Goal: Information Seeking & Learning: Learn about a topic

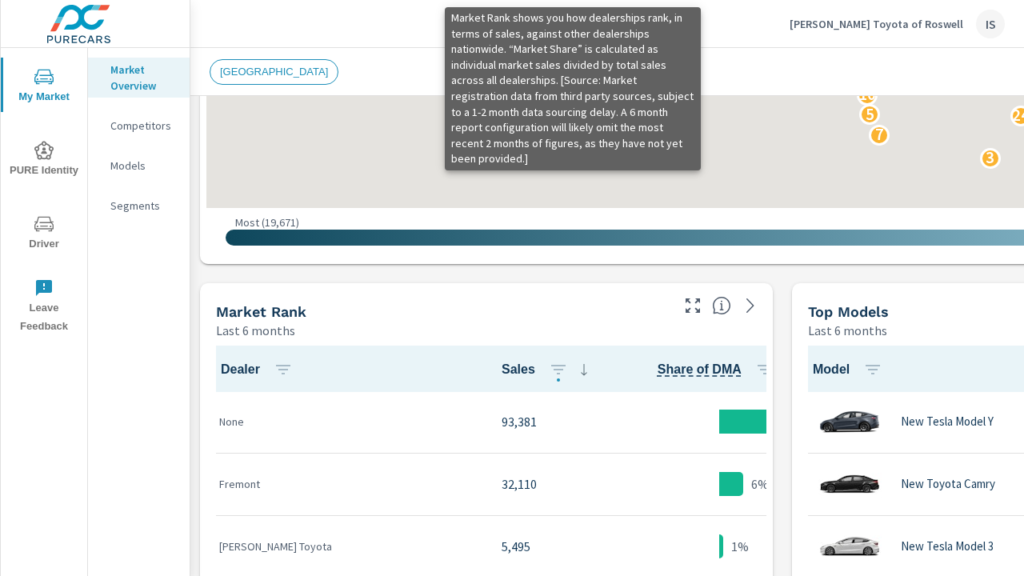
scroll to position [834, 0]
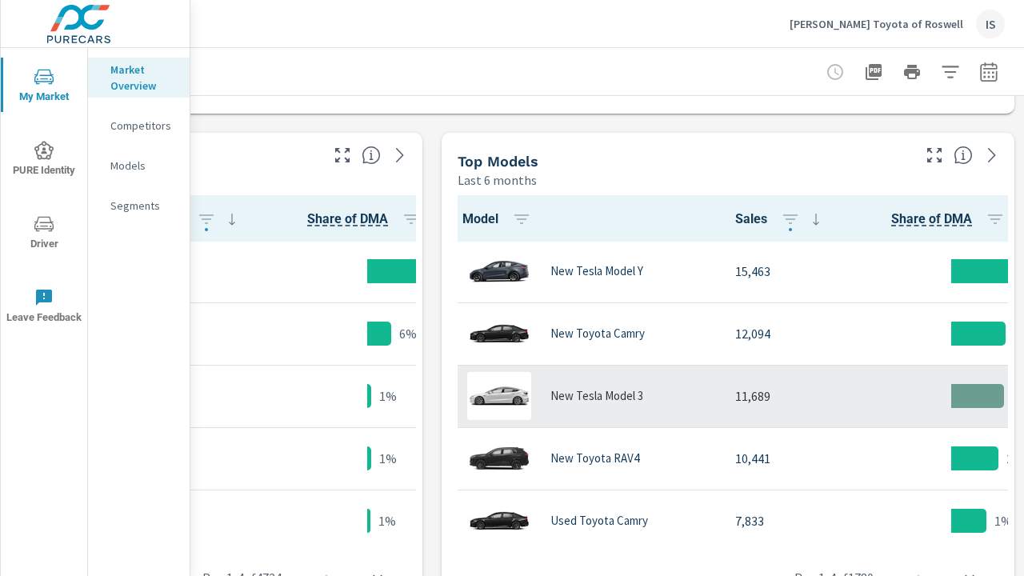
scroll to position [602, 353]
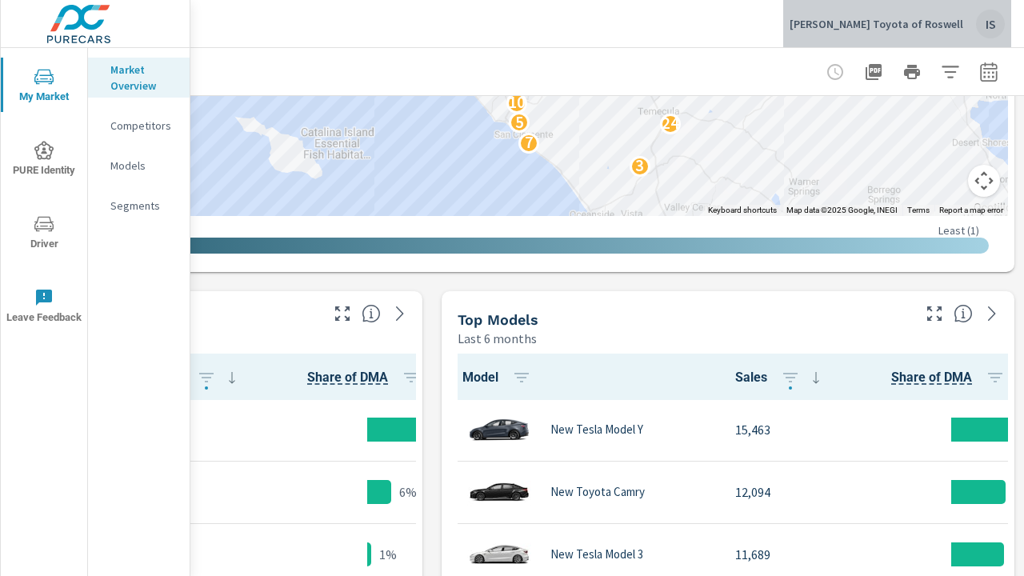
click at [982, 22] on div "IS" at bounding box center [990, 24] width 29 height 29
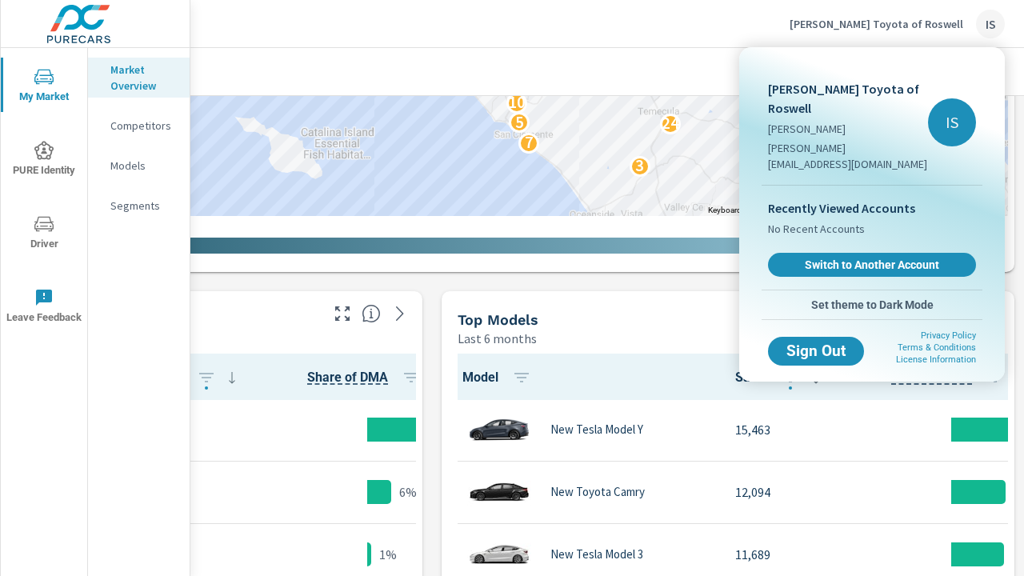
click at [790, 19] on div at bounding box center [512, 288] width 1024 height 576
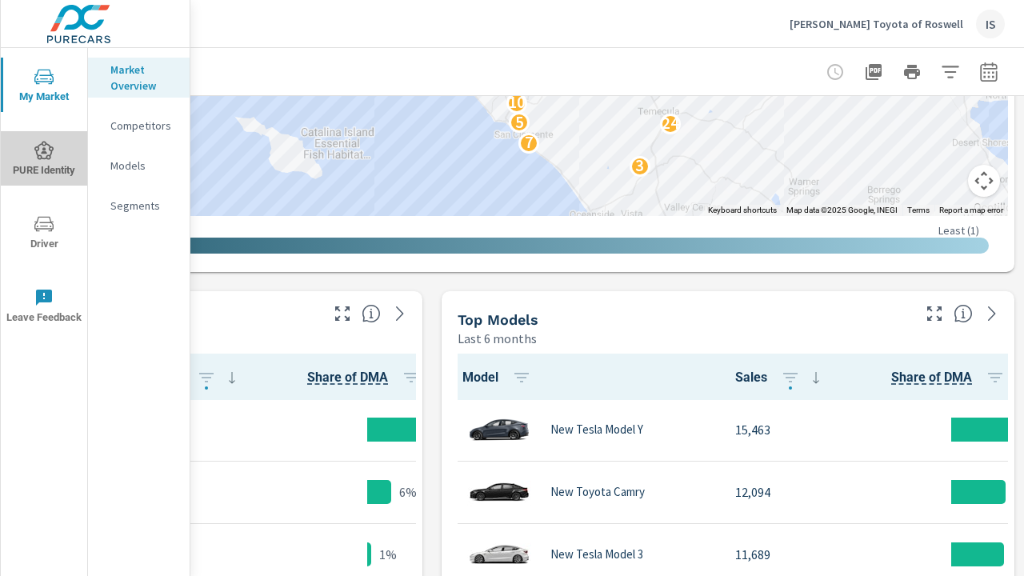
click at [48, 149] on icon "nav menu" at bounding box center [43, 150] width 19 height 19
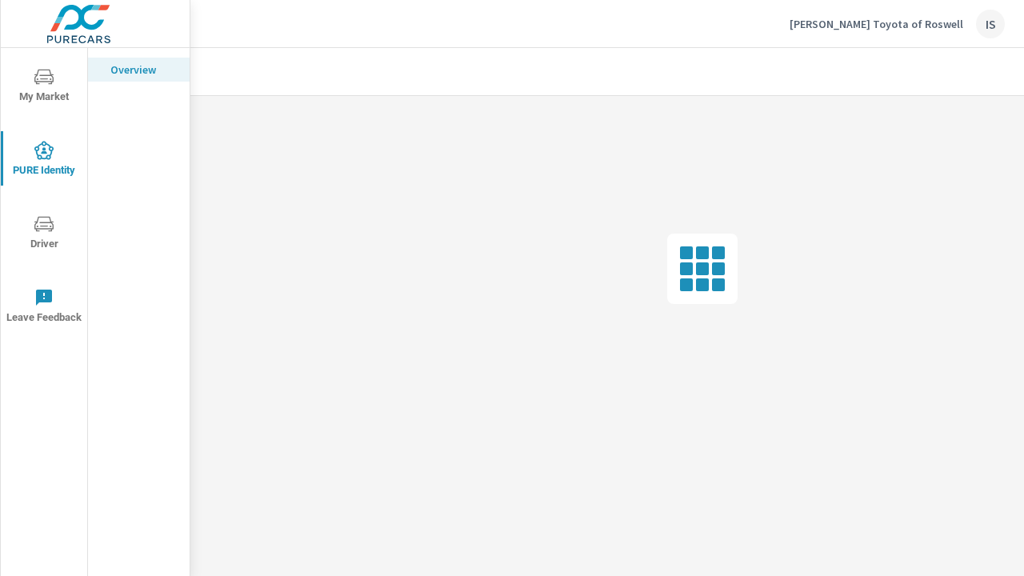
click at [30, 229] on span "Driver" at bounding box center [44, 233] width 77 height 39
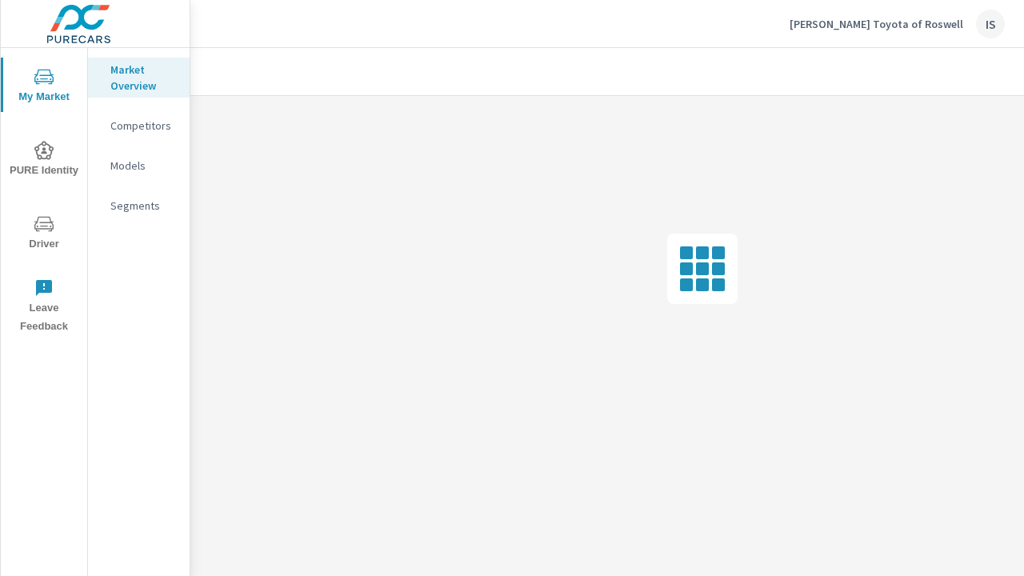
click at [1000, 32] on div "IS" at bounding box center [990, 24] width 29 height 29
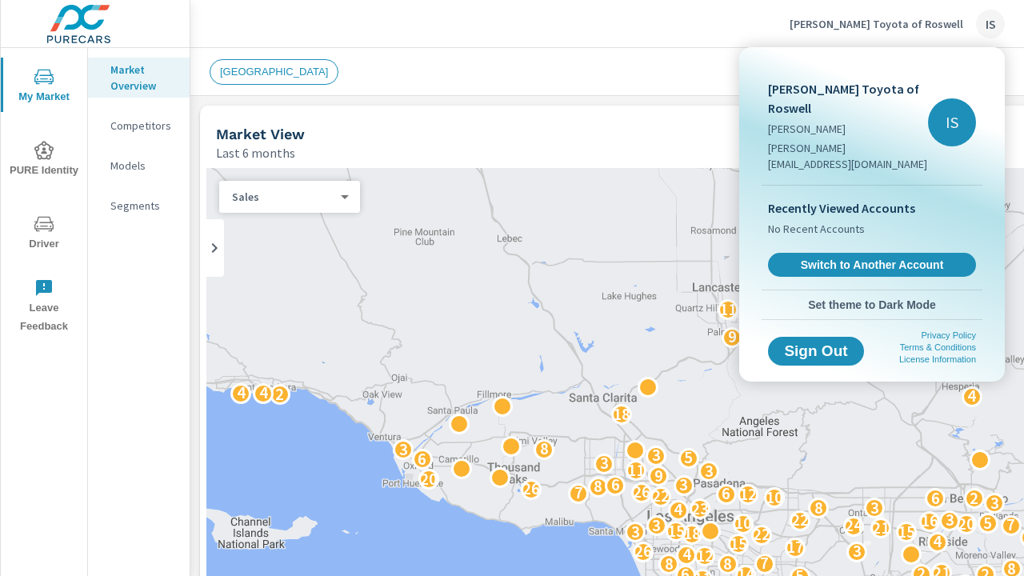
click at [889, 140] on p "[PERSON_NAME][EMAIL_ADDRESS][DOMAIN_NAME]" at bounding box center [848, 156] width 160 height 32
drag, startPoint x: 897, startPoint y: 76, endPoint x: 854, endPoint y: 80, distance: 43.4
click at [897, 76] on div "[PERSON_NAME] Toyota of Roswell [PERSON_NAME] [PERSON_NAME][EMAIL_ADDRESS][DOMA…" at bounding box center [872, 122] width 221 height 125
click at [543, 30] on div at bounding box center [512, 288] width 1024 height 576
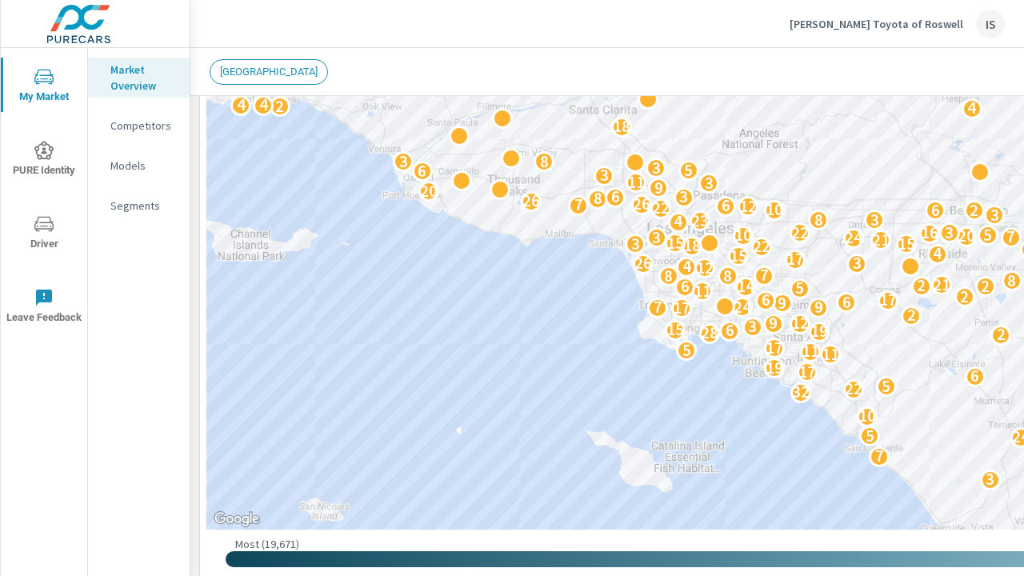
scroll to position [1, 0]
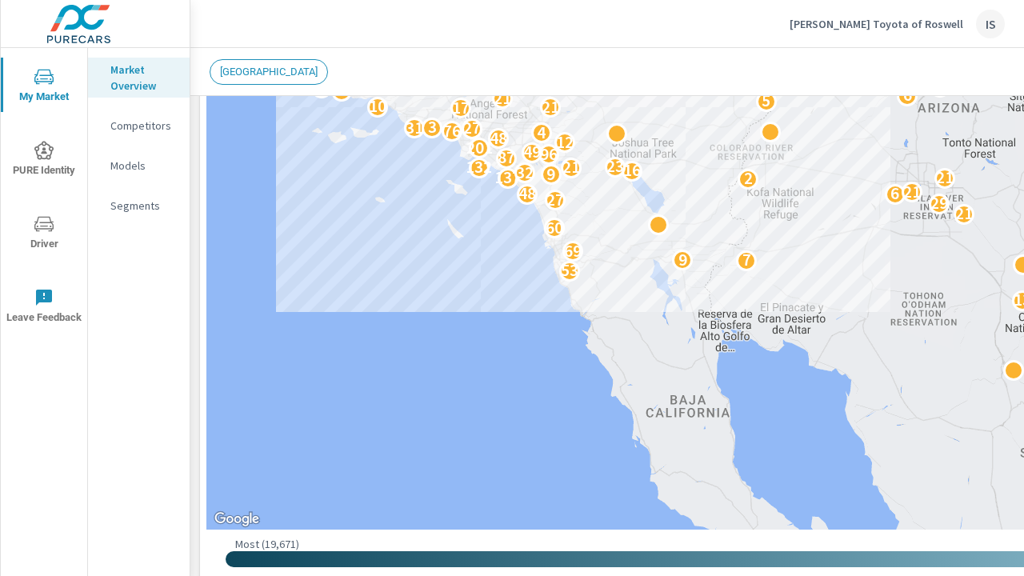
click at [146, 129] on p "Competitors" at bounding box center [143, 126] width 66 height 16
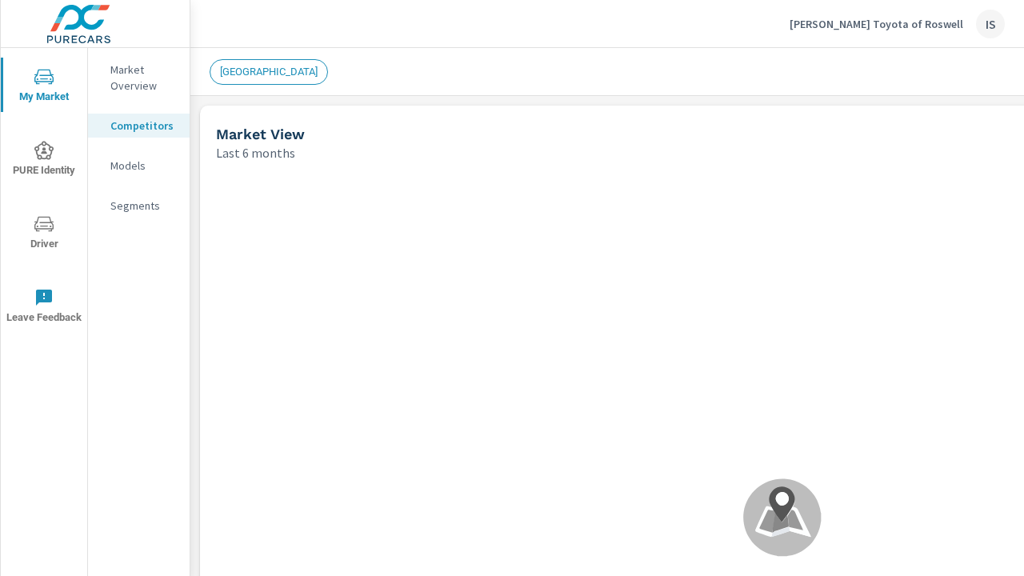
scroll to position [1, 0]
click at [139, 162] on p "Models" at bounding box center [143, 166] width 66 height 16
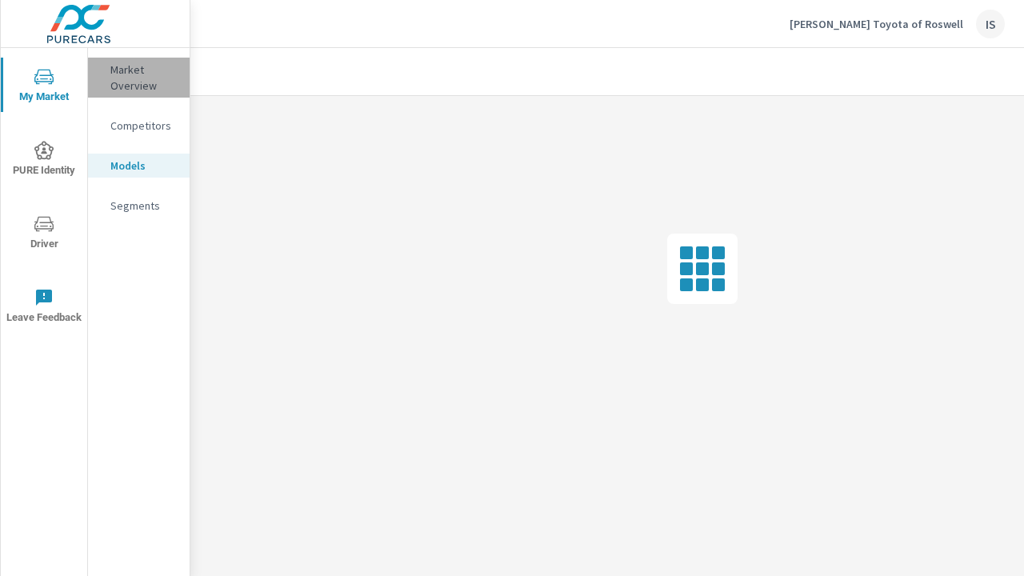
click at [156, 90] on p "Market Overview" at bounding box center [143, 78] width 66 height 32
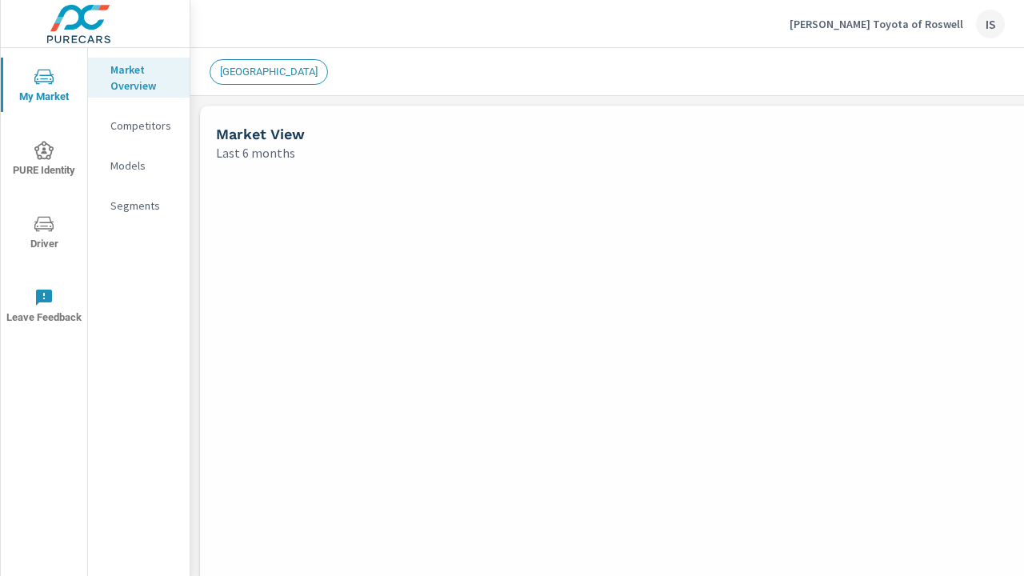
click at [150, 126] on p "Competitors" at bounding box center [143, 126] width 66 height 16
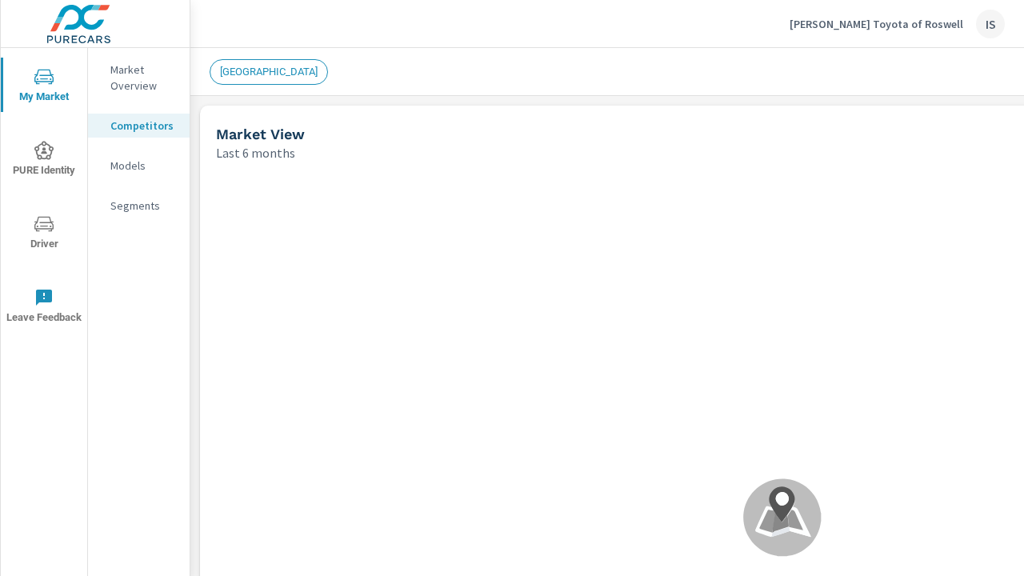
scroll to position [1, 0]
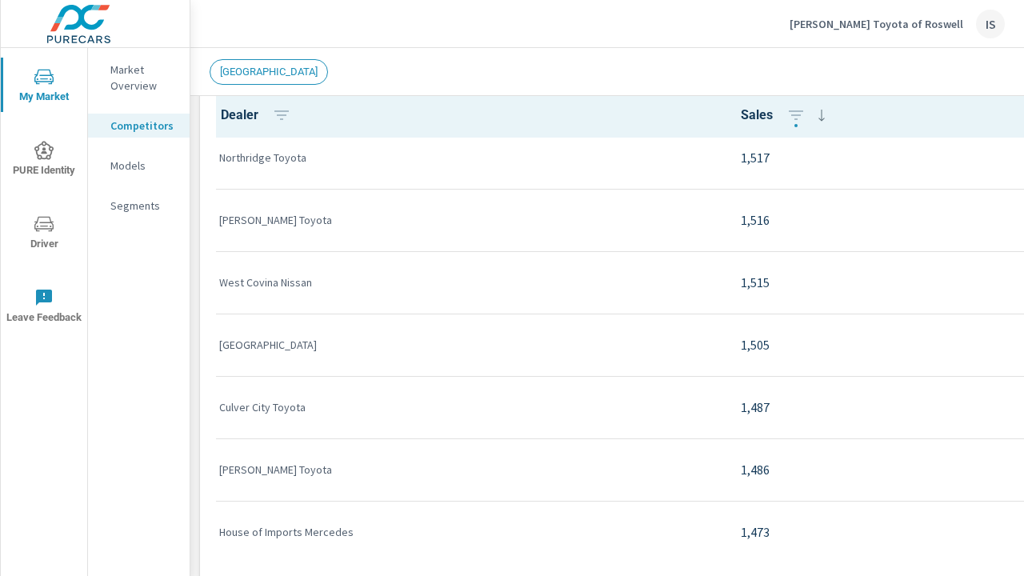
scroll to position [3069, 0]
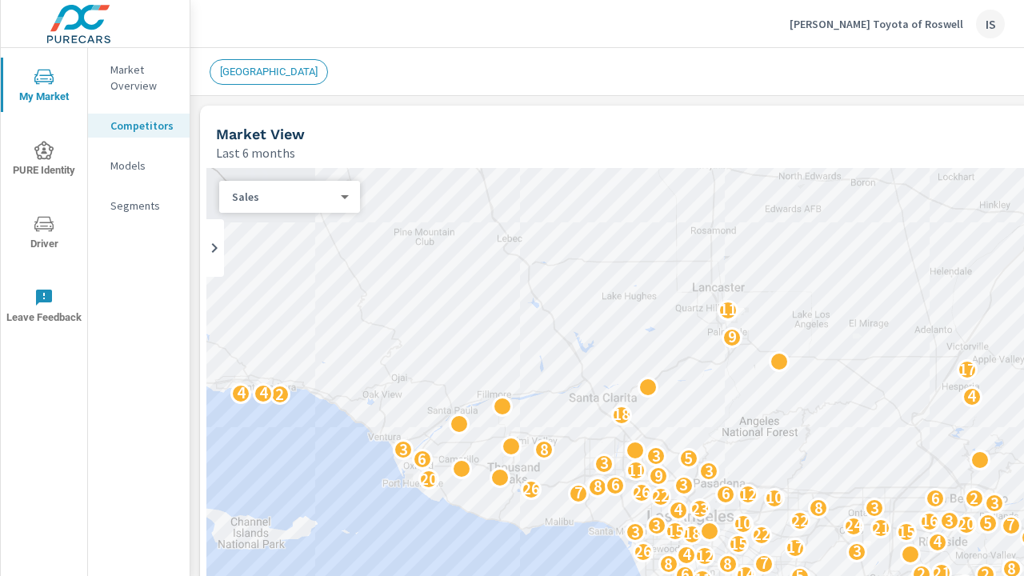
click at [399, 59] on div "[GEOGRAPHIC_DATA]" at bounding box center [671, 72] width 922 height 26
click at [150, 76] on p "Market Overview" at bounding box center [143, 78] width 66 height 32
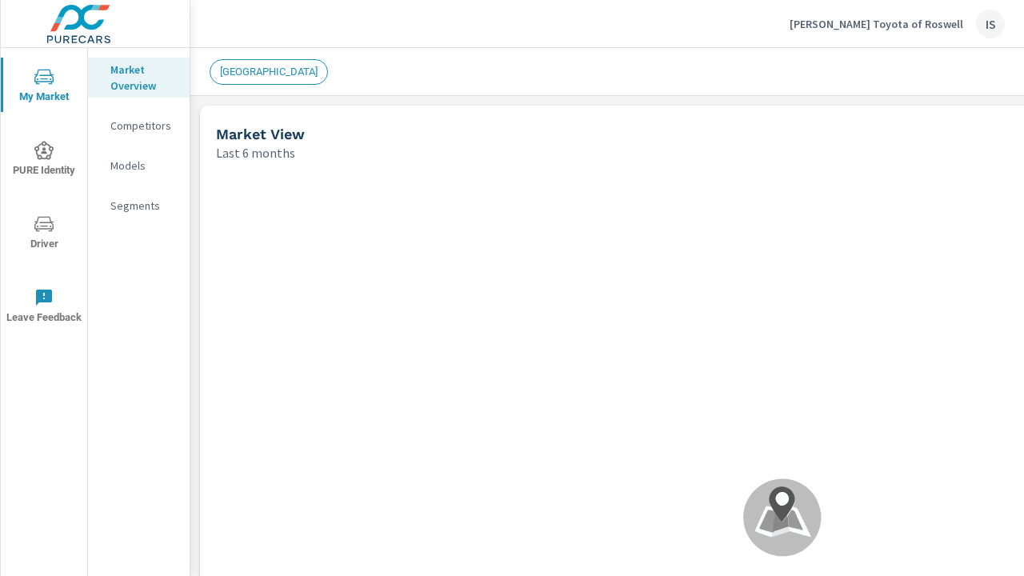
scroll to position [1, 0]
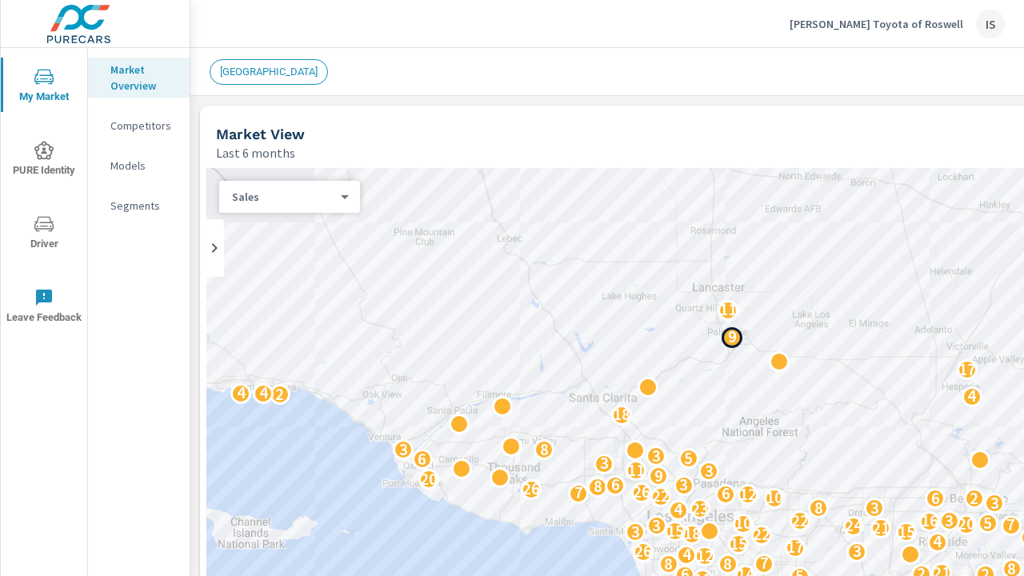
click at [734, 338] on p "9" at bounding box center [732, 336] width 9 height 19
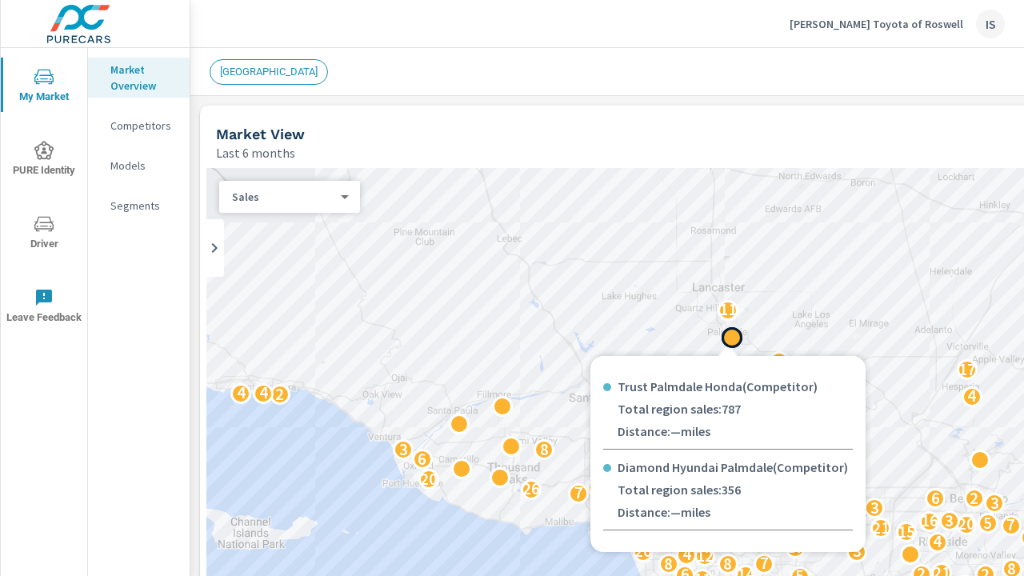
click at [728, 337] on div at bounding box center [732, 337] width 21 height 21
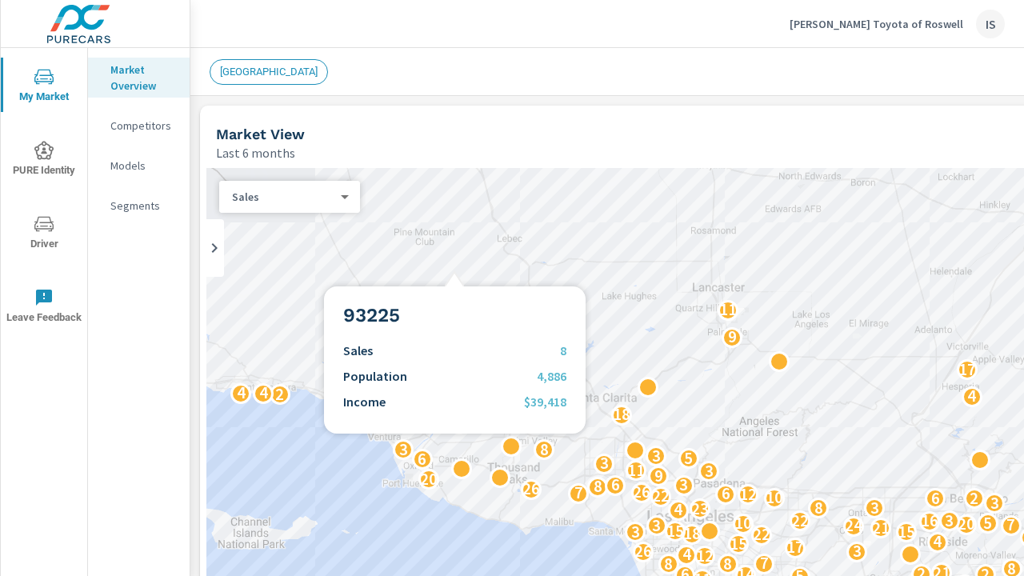
click at [455, 267] on div "9 14 10 7 2 8 10 7 5 7 18 2 24 7 6 4 28 19 6 2 3 7 24 5 10 2 32 22 5 6 17 19 5 …" at bounding box center [782, 493] width 1152 height 650
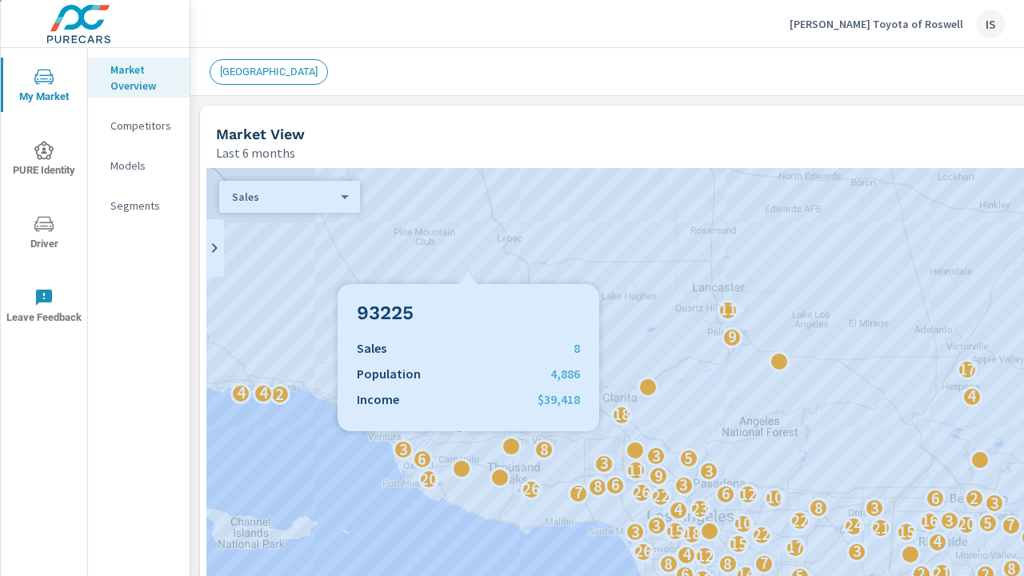
click at [468, 265] on div "9 14 10 7 2 8 10 7 5 7 18 2 24 7 6 4 28 19 6 2 3 7 24 5 10 2 32 22 5 6 17 19 5 …" at bounding box center [782, 493] width 1152 height 650
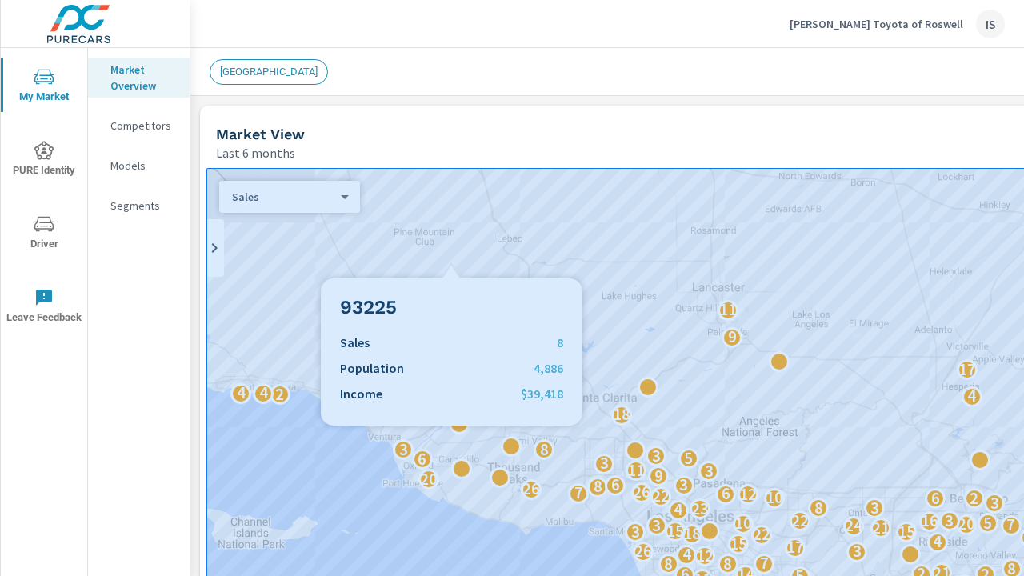
click at [451, 259] on div "9 14 10 7 2 8 10 7 5 7 18 2 24 7 6 4 28 19 6 2 3 7 24 5 10 2 32 22 5 6 17 19 5 …" at bounding box center [782, 493] width 1152 height 650
click at [454, 262] on div "9 14 10 7 2 8 10 7 5 7 18 2 24 7 6 4 28 19 6 2 3 7 24 5 10 2 32 22 5 6 17 19 5 …" at bounding box center [782, 493] width 1152 height 650
click at [470, 268] on div "9 14 10 7 2 8 10 7 5 7 18 2 24 7 6 4 28 19 6 2 3 7 24 5 10 2 32 22 5 6 17 19 5 …" at bounding box center [782, 493] width 1152 height 650
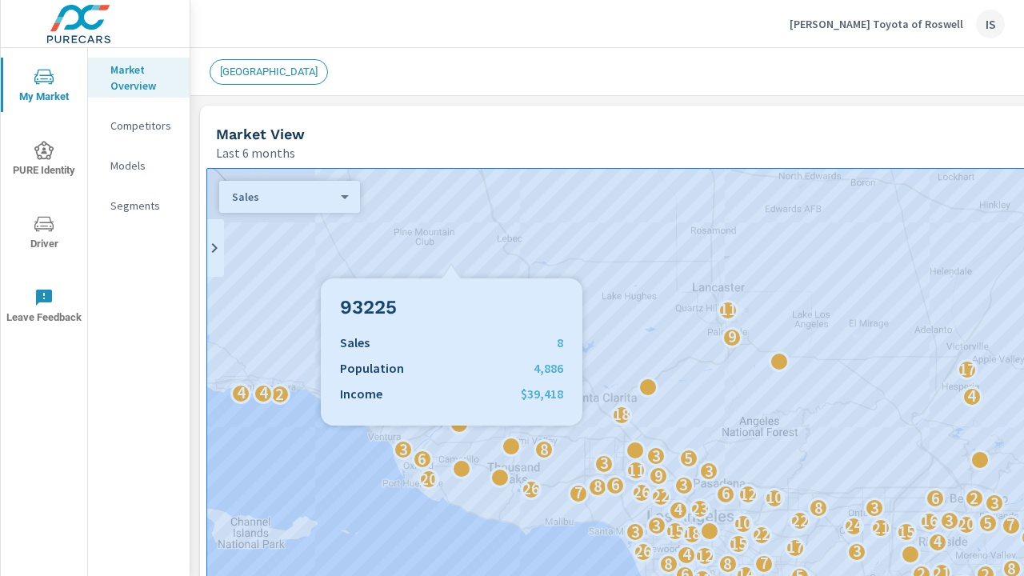
click at [470, 268] on div "9 14 10 7 2 8 10 7 5 7 18 2 24 7 6 4 28 19 6 2 3 7 24 5 10 2 32 22 5 6 17 19 5 …" at bounding box center [782, 493] width 1152 height 650
click at [468, 260] on div "9 14 10 7 2 8 10 7 5 7 18 2 24 7 6 4 28 19 6 2 3 7 24 5 10 2 32 22 5 6 17 19 5 …" at bounding box center [782, 493] width 1152 height 650
click at [469, 260] on div "9 14 10 7 2 8 10 7 5 7 18 2 24 7 6 4 28 19 6 2 3 7 24 5 10 2 32 22 5 6 17 19 5 …" at bounding box center [782, 493] width 1152 height 650
click at [134, 415] on div "Market Overview Competitors Models Segments" at bounding box center [139, 312] width 102 height 528
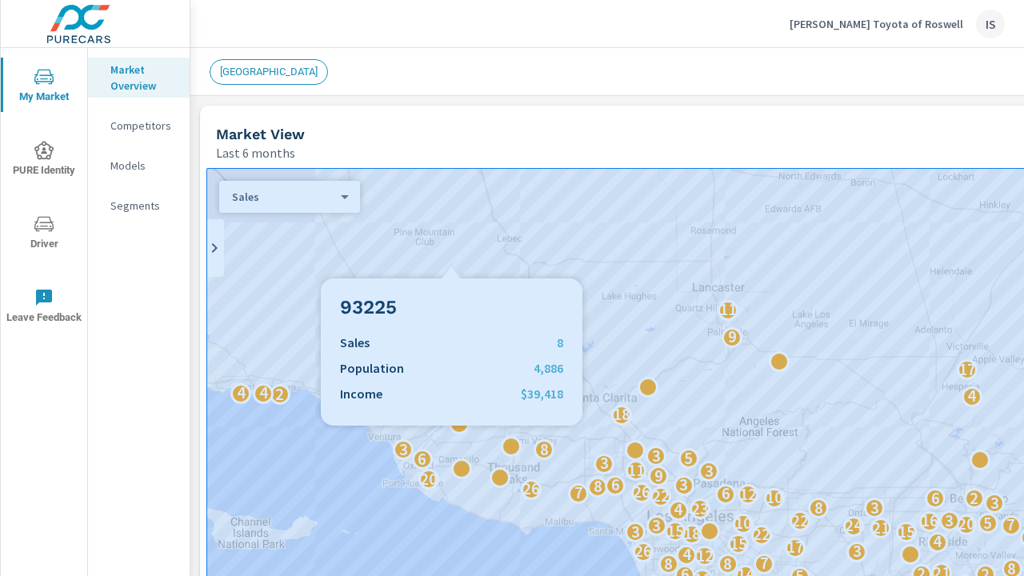
click at [402, 342] on div "9 14 10 7 2 8 10 7 5 7 18 2 24 7 6 4 28 19 6 2 3 7 24 5 10 2 32 22 5 6 17 19 5 …" at bounding box center [782, 493] width 1152 height 650
click at [462, 133] on div "Market View" at bounding box center [737, 134] width 1043 height 18
click at [266, 132] on h5 "Market View" at bounding box center [260, 134] width 89 height 17
click at [470, 141] on div "Market View" at bounding box center [737, 134] width 1043 height 18
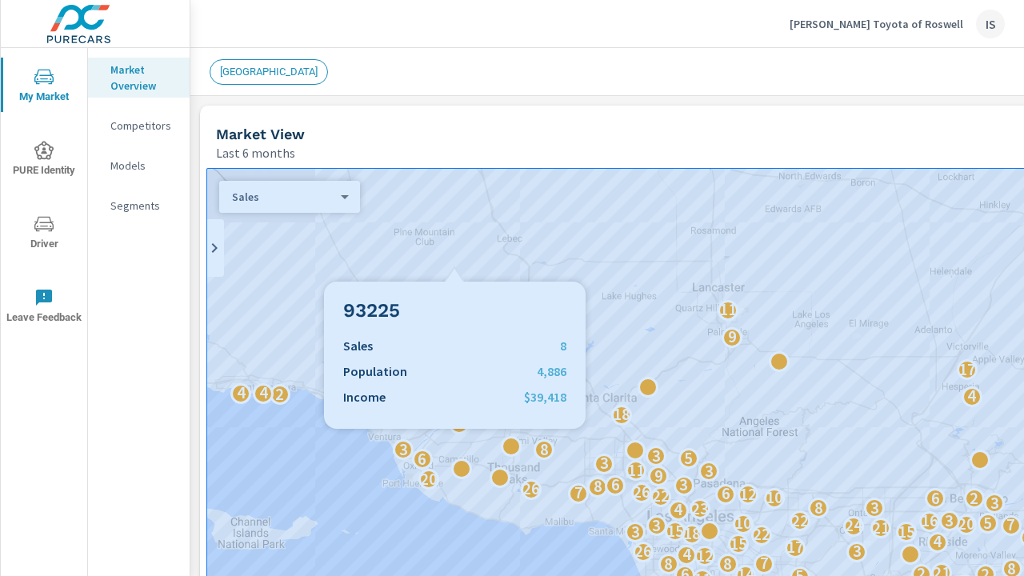
click at [470, 114] on div "Market View Last 6 months" at bounding box center [733, 134] width 1066 height 57
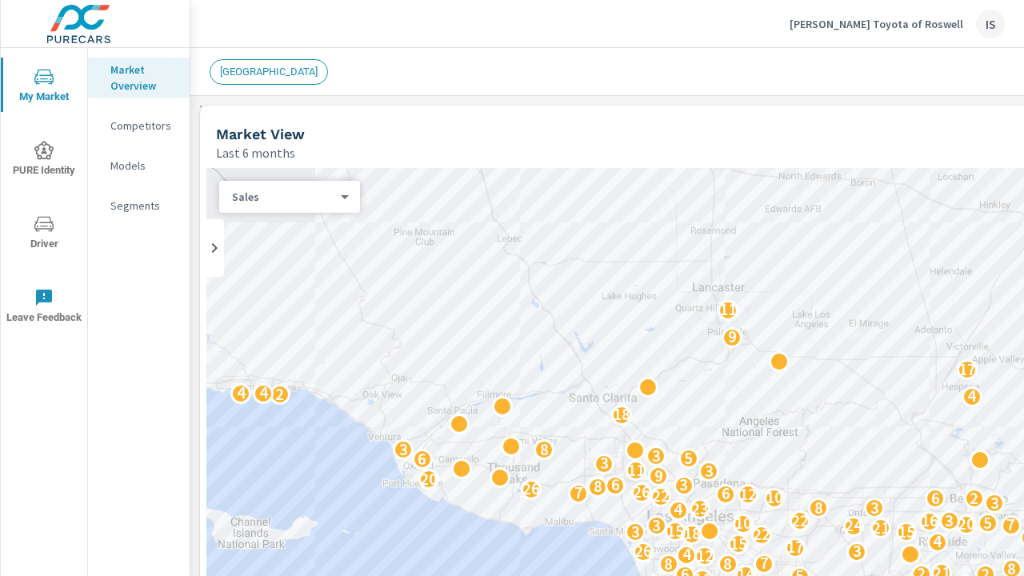
click at [388, 83] on div "[GEOGRAPHIC_DATA]" at bounding box center [671, 72] width 922 height 26
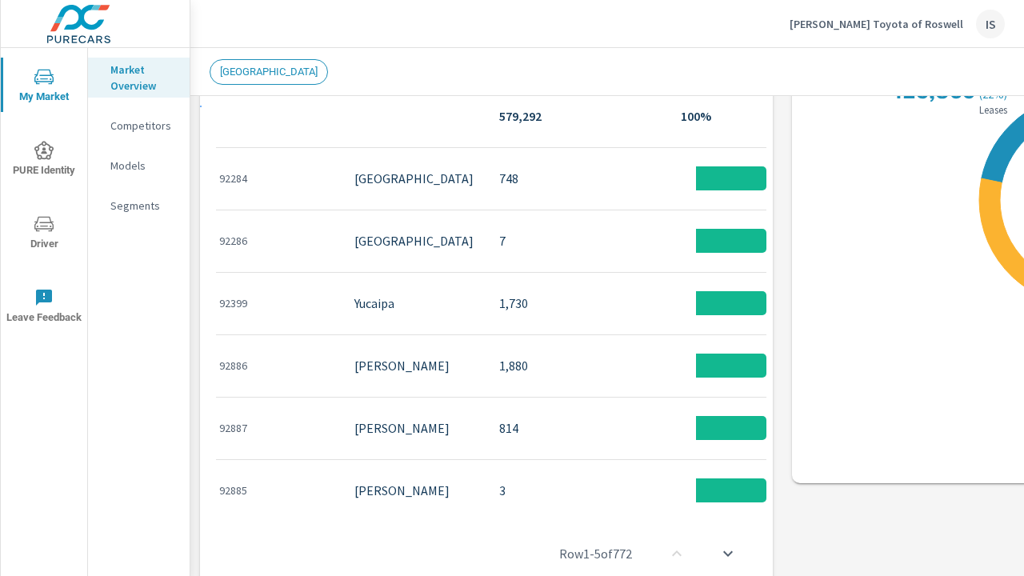
scroll to position [1500, 0]
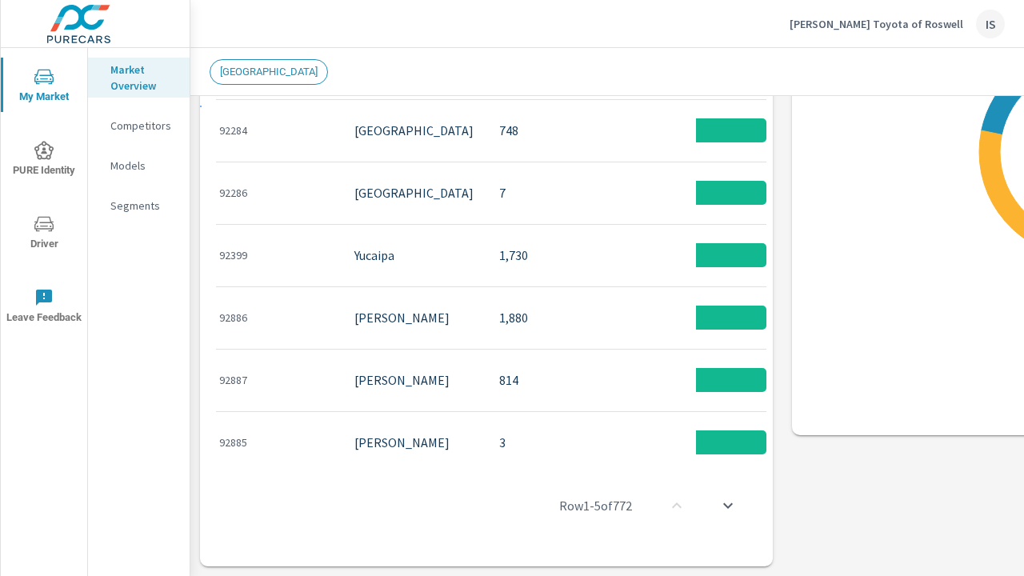
click at [144, 128] on p "Competitors" at bounding box center [143, 126] width 66 height 16
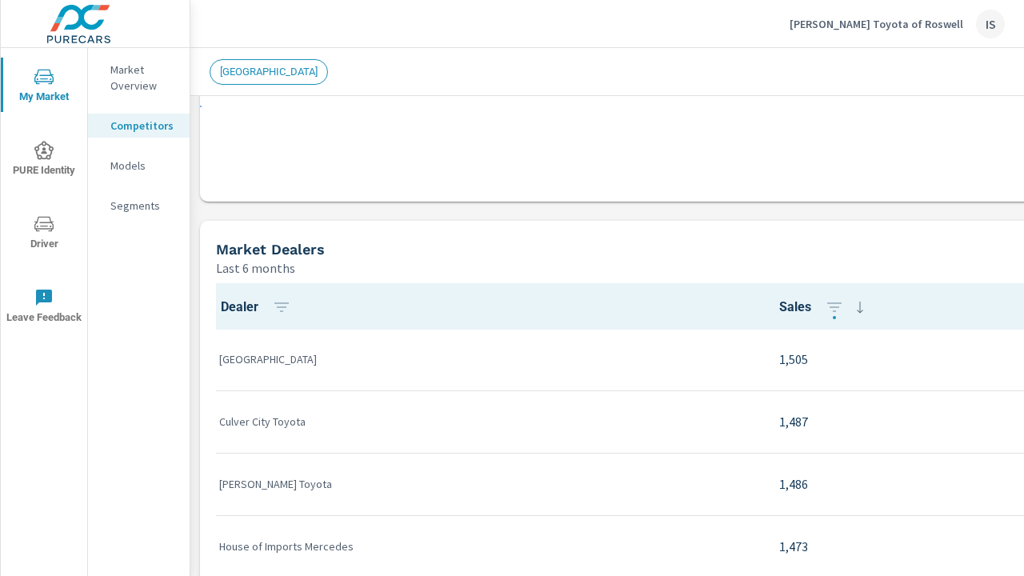
scroll to position [864, 0]
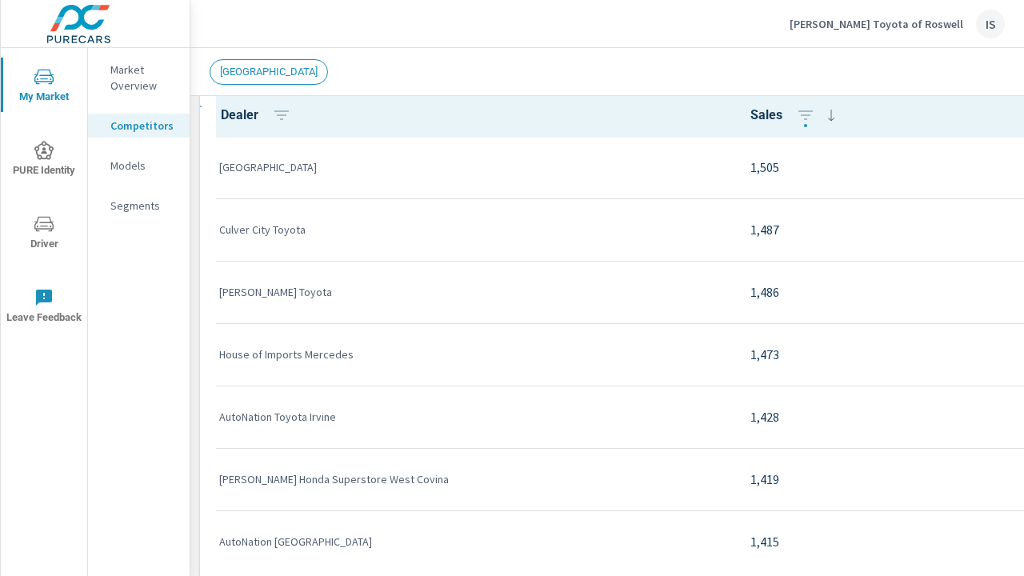
click at [41, 160] on span "PURE Identity" at bounding box center [44, 160] width 77 height 39
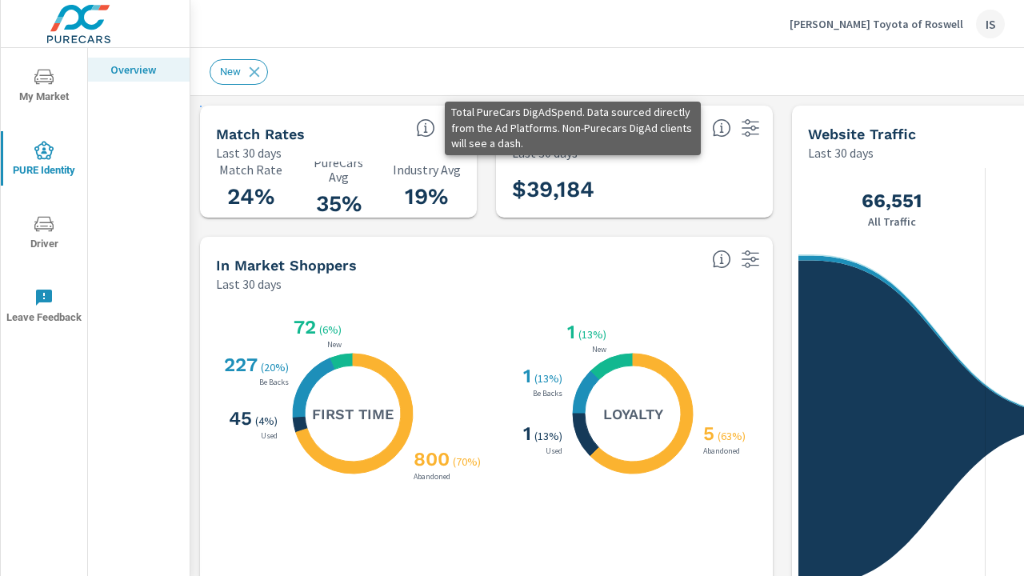
scroll to position [1, 0]
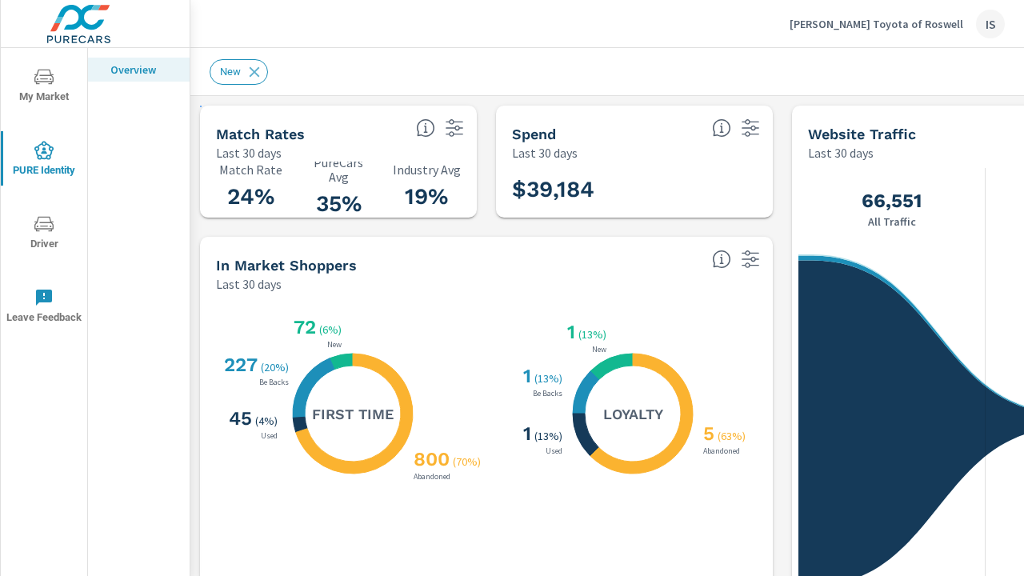
click at [128, 72] on p "Overview" at bounding box center [143, 70] width 66 height 16
click at [59, 72] on span "My Market" at bounding box center [44, 86] width 77 height 39
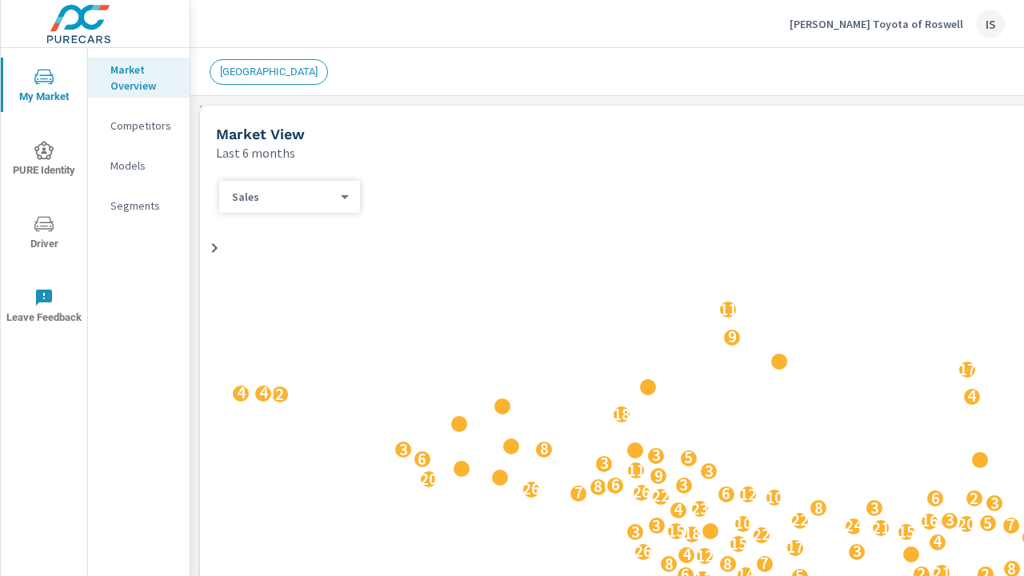
scroll to position [1, 0]
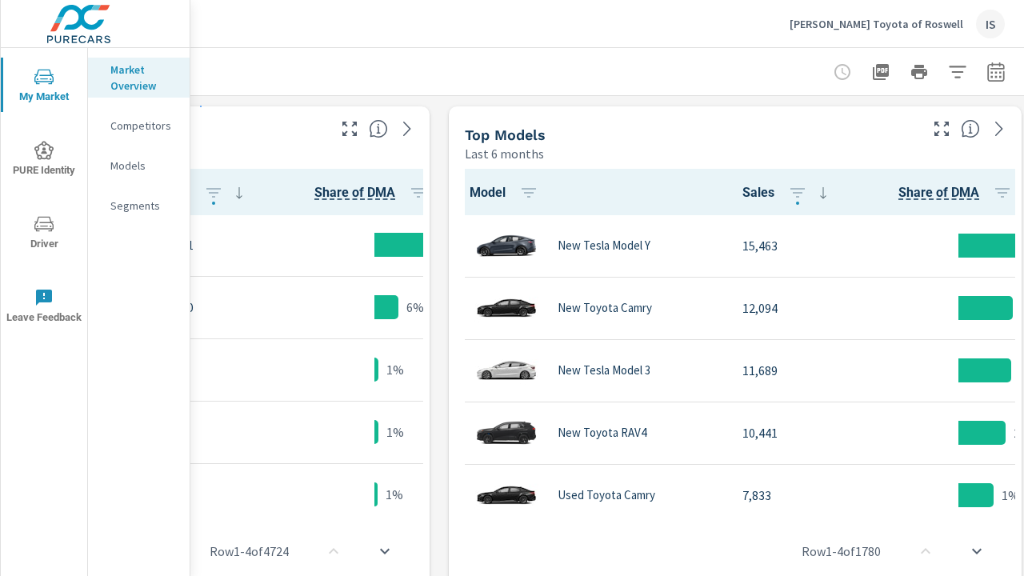
scroll to position [1131, 343]
